Goal: Information Seeking & Learning: Learn about a topic

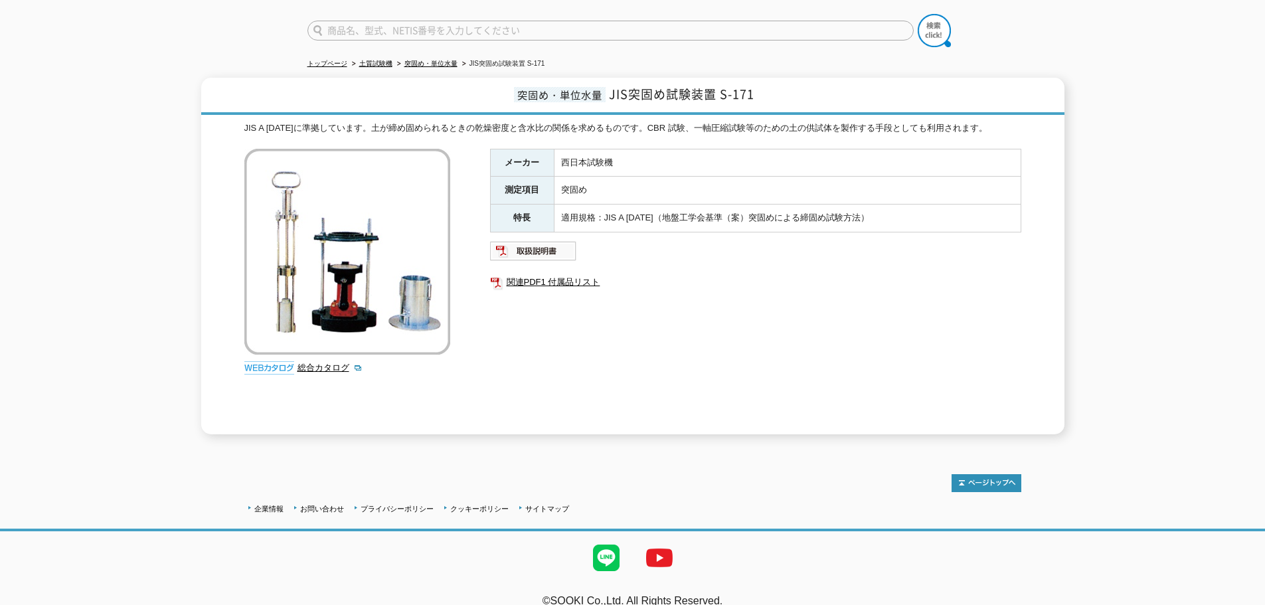
scroll to position [108, 0]
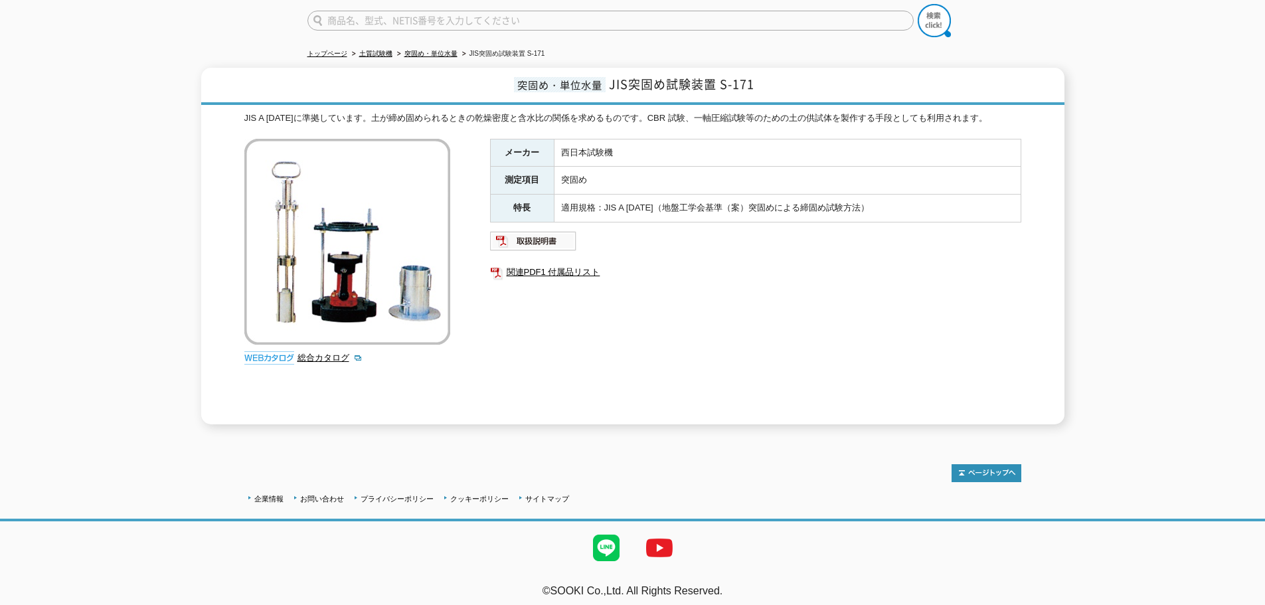
click at [806, 318] on div "メーカー 西日本試験機 測定項目 突固め 特長 適用規格：JIS A [DATE]（地盤工学会基準（案）突固めによる締固め試験方法） 関連PDF1 付属品リスト" at bounding box center [755, 282] width 531 height 286
click at [805, 314] on div "メーカー 西日本試験機 測定項目 突固め 特長 適用規格：JIS A [DATE]（地盤工学会基準（案）突固めによる締固め試験方法） 関連PDF1 付属品リスト" at bounding box center [755, 282] width 531 height 286
drag, startPoint x: 804, startPoint y: 309, endPoint x: 863, endPoint y: 37, distance: 278.5
click at [806, 307] on div "メーカー 西日本試験機 測定項目 突固め 特長 適用規格：JIS A [DATE]（地盤工学会基準（案）突固めによる締固め試験方法） 関連PDF1 付属品リスト" at bounding box center [755, 282] width 531 height 286
click at [650, 345] on div "メーカー 西日本試験機 測定項目 突固め 特長 適用規格：JIS A [DATE]（地盤工学会基準（案）突固めによる締固め試験方法） 関連PDF1 付属品リスト" at bounding box center [755, 282] width 531 height 286
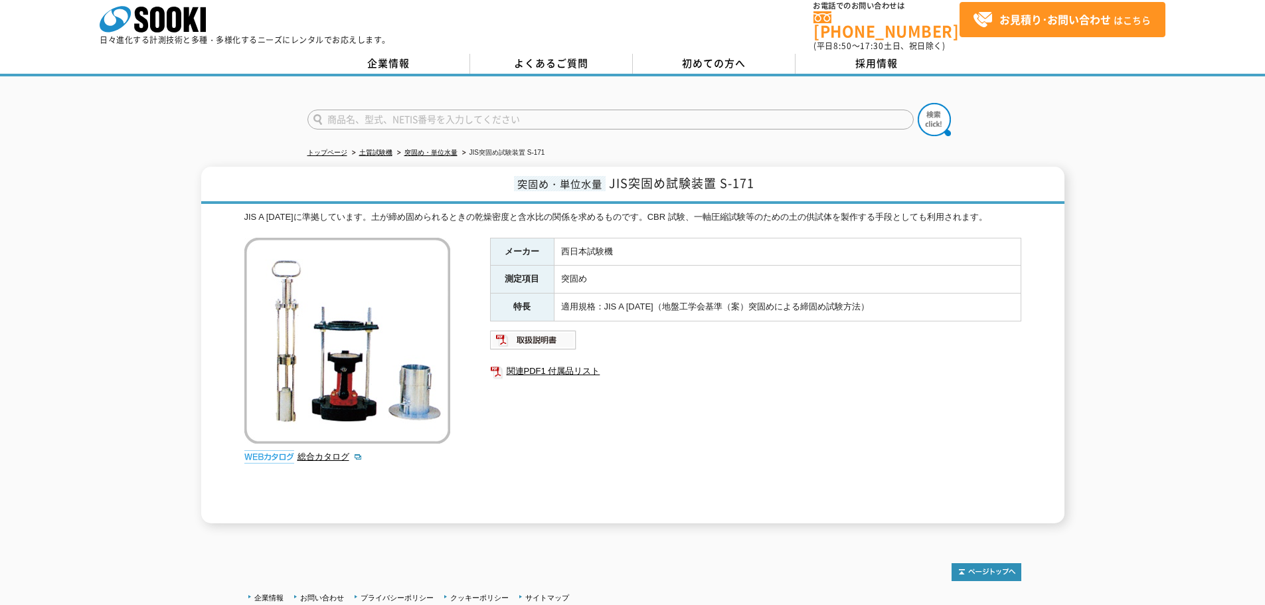
scroll to position [0, 0]
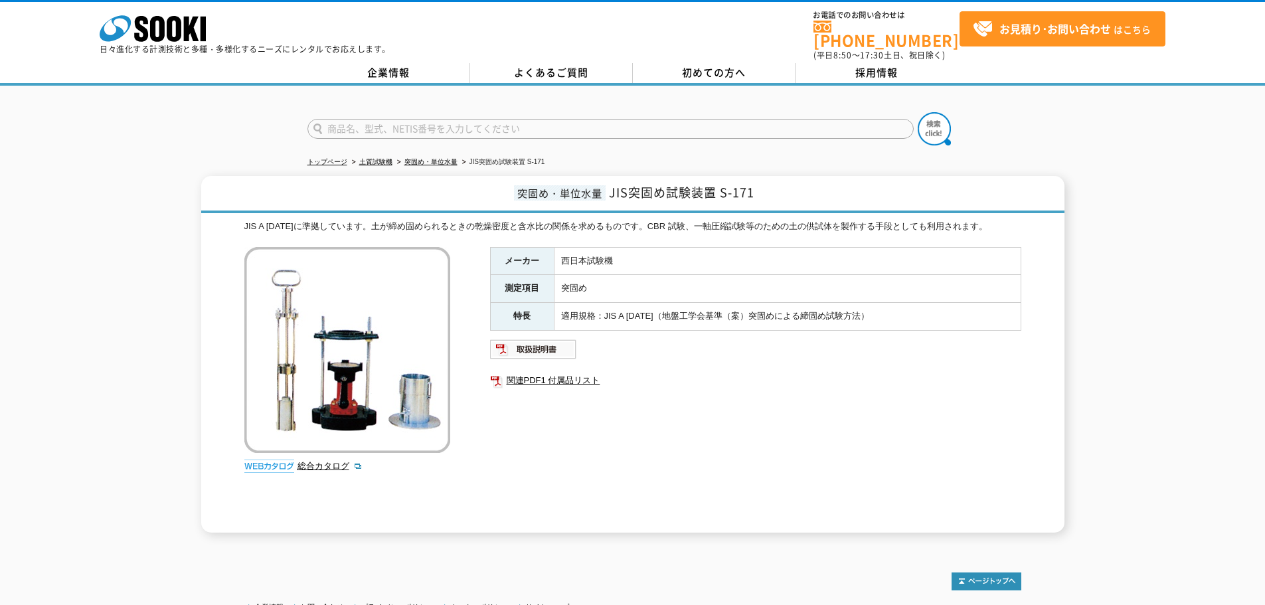
click at [764, 291] on td "突固め" at bounding box center [787, 289] width 467 height 28
drag, startPoint x: 636, startPoint y: 306, endPoint x: 878, endPoint y: 305, distance: 242.4
click at [878, 305] on td "適用規格：JIS A [DATE]（地盤工学会基準（案）突固めによる締固め試験方法）" at bounding box center [787, 317] width 467 height 28
click at [914, 310] on td "適用規格：JIS A [DATE]（地盤工学会基準（案）突固めによる締固め試験方法）" at bounding box center [787, 317] width 467 height 28
drag, startPoint x: 609, startPoint y: 182, endPoint x: 788, endPoint y: 189, distance: 178.8
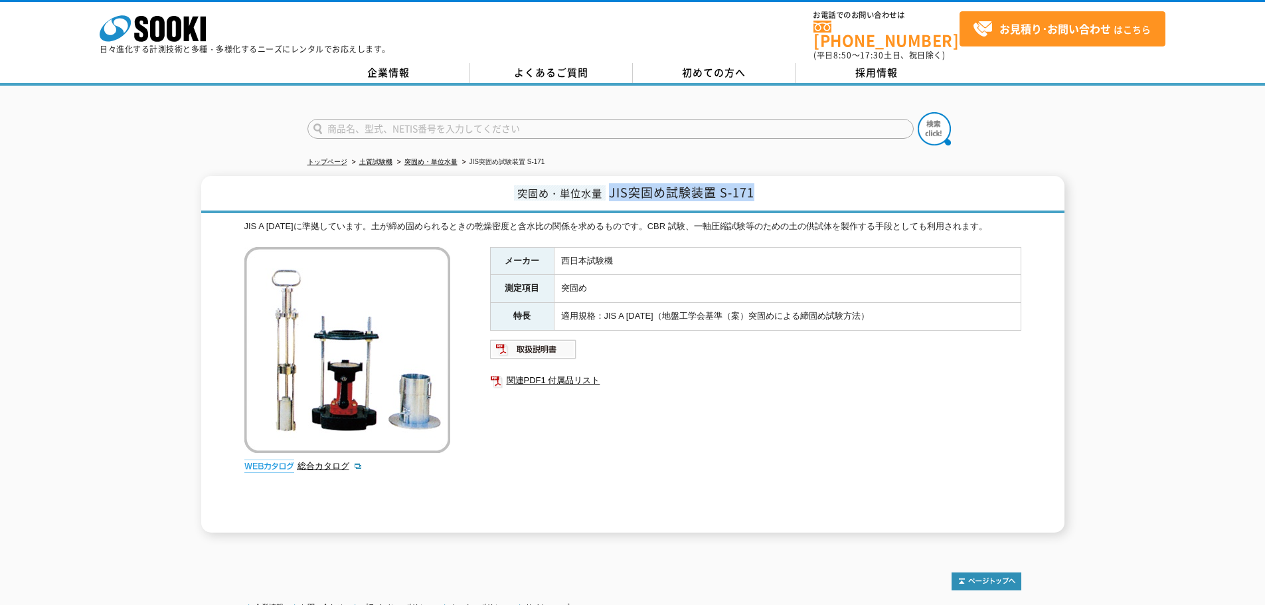
click at [788, 189] on h1 "突固め・単位水量 JIS突固め試験装置 S-171" at bounding box center [632, 194] width 863 height 37
copy span "JIS突固め試験装置 S-171"
click at [895, 413] on div "メーカー 西日本試験機 測定項目 突固め 特長 適用規格：JIS A [DATE]（地盤工学会基準（案）突固めによる締固め試験方法） 関連PDF1 付属品リスト" at bounding box center [755, 390] width 531 height 286
click at [1114, 386] on div "突固め・単位水量 JIS突固め試験装置 S-171 JIS A [DATE]に準拠しています。土が締め固められるときの乾燥密度と含水比の関係を求めるものです。…" at bounding box center [632, 354] width 1265 height 357
click at [1141, 390] on div "突固め・単位水量 JIS突固め試験装置 S-171 JIS A [DATE]に準拠しています。土が締め固められるときの乾燥密度と含水比の関係を求めるものです。…" at bounding box center [632, 354] width 1265 height 357
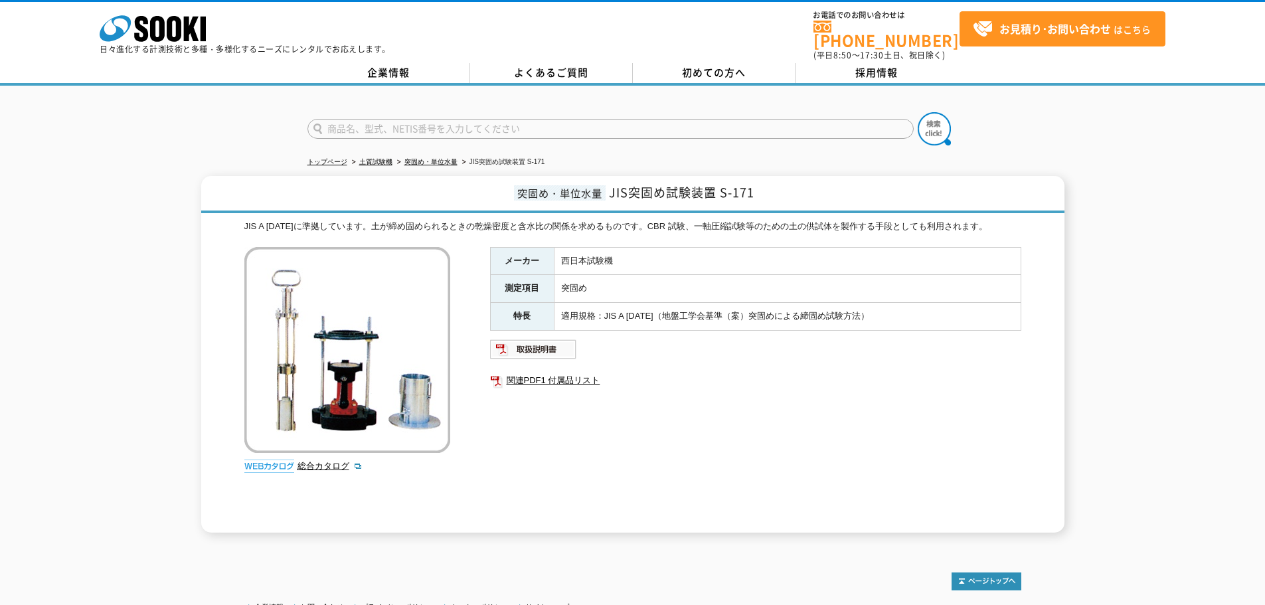
click at [1124, 288] on div "突固め・単位水量 JIS突固め試験装置 S-171 JIS A [DATE]に準拠しています。土が締め固められるときの乾燥密度と含水比の関係を求めるものです。…" at bounding box center [632, 354] width 1265 height 357
click at [1140, 163] on div "トップページ 土質試験機 突固め・単位水量 JIS突固め試験装置 S-171 突固め・単位水量 JIS突固め試験装置 S-171 JIS A [DATE]に準…" at bounding box center [632, 316] width 1265 height 460
drag, startPoint x: 1114, startPoint y: 265, endPoint x: 1252, endPoint y: 267, distance: 138.8
click at [1116, 265] on div "突固め・単位水量 JIS突固め試験装置 S-171 JIS A [DATE]に準拠しています。土が締め固められるときの乾燥密度と含水比の関係を求めるものです。…" at bounding box center [632, 354] width 1265 height 357
